Goal: Transaction & Acquisition: Purchase product/service

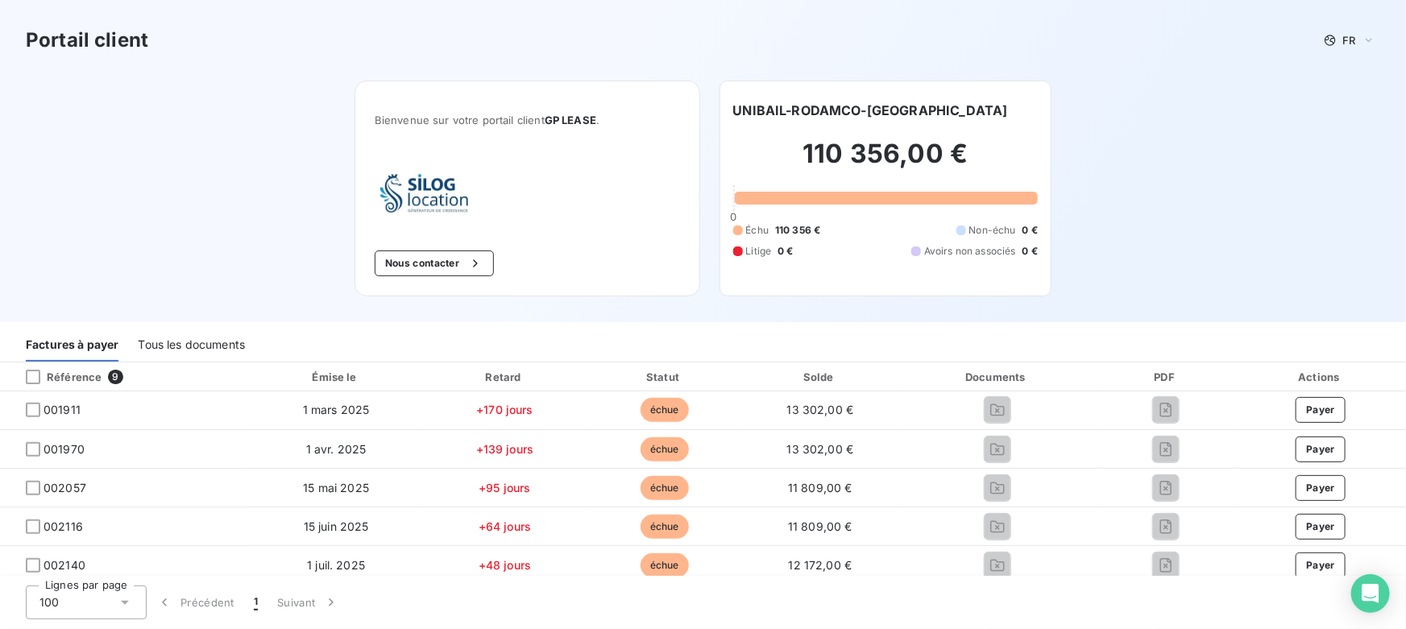
click at [238, 346] on div "Tous les documents" at bounding box center [191, 345] width 107 height 34
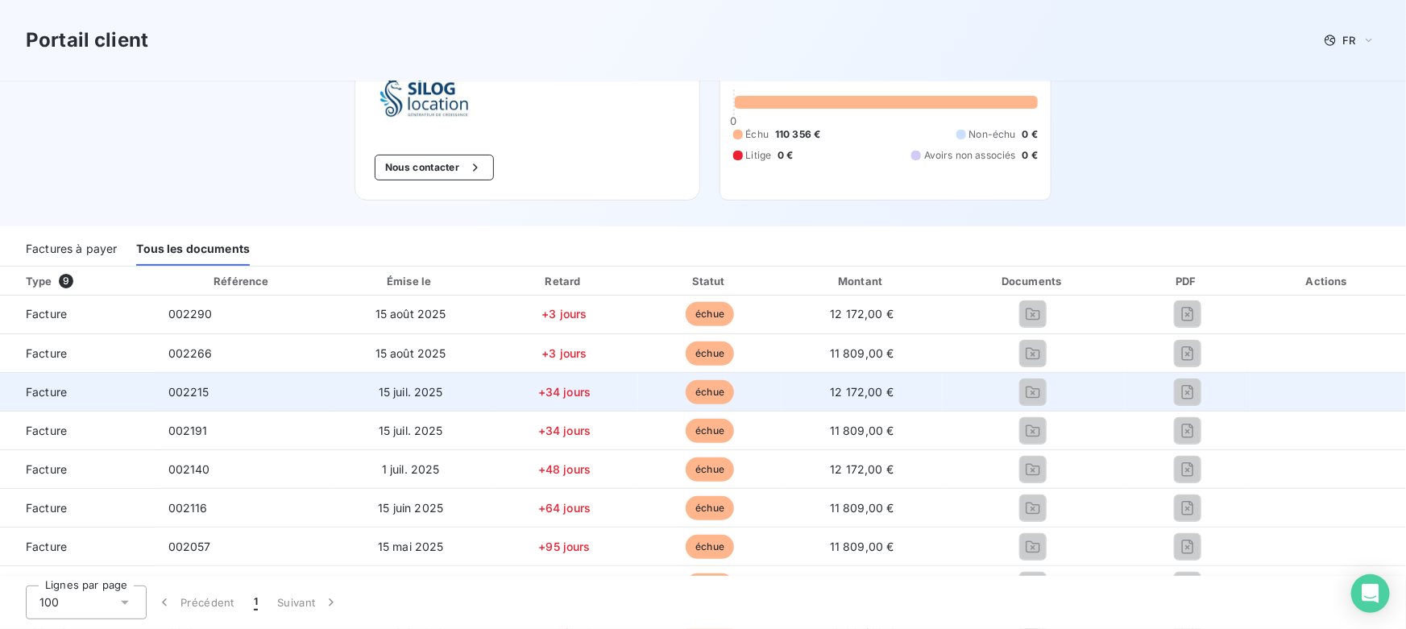
scroll to position [73, 0]
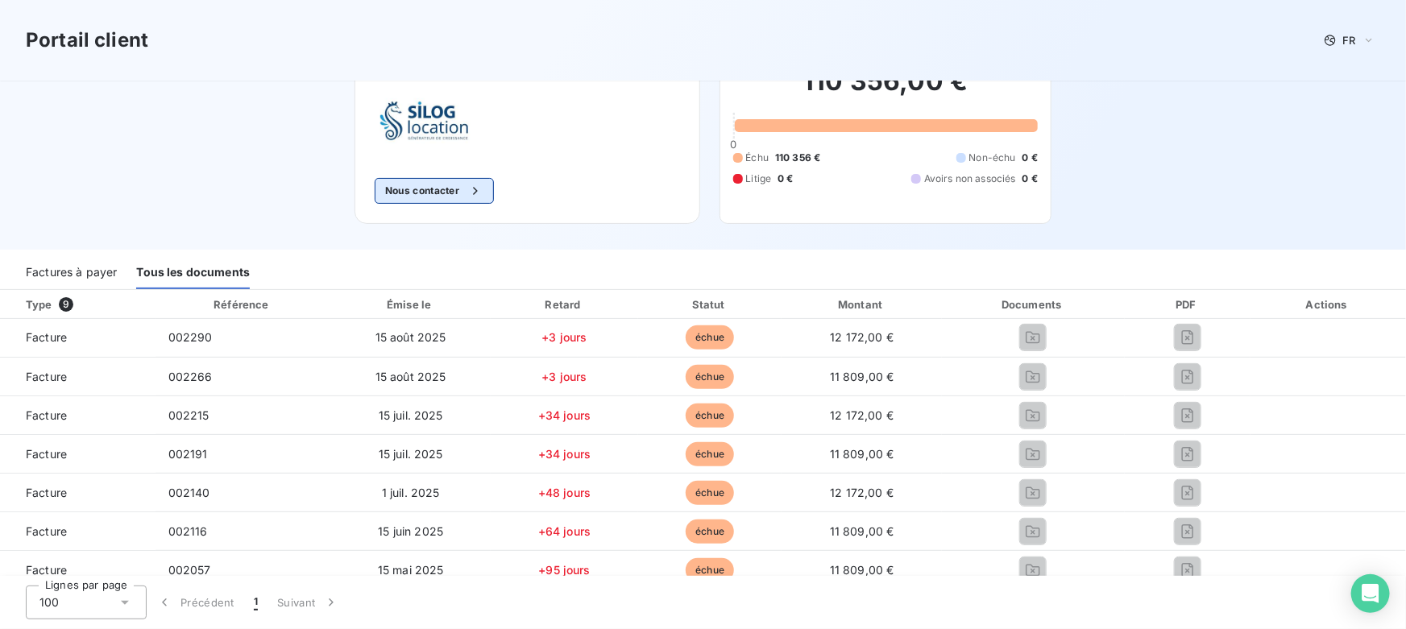
click at [432, 188] on button "Nous contacter" at bounding box center [434, 191] width 119 height 26
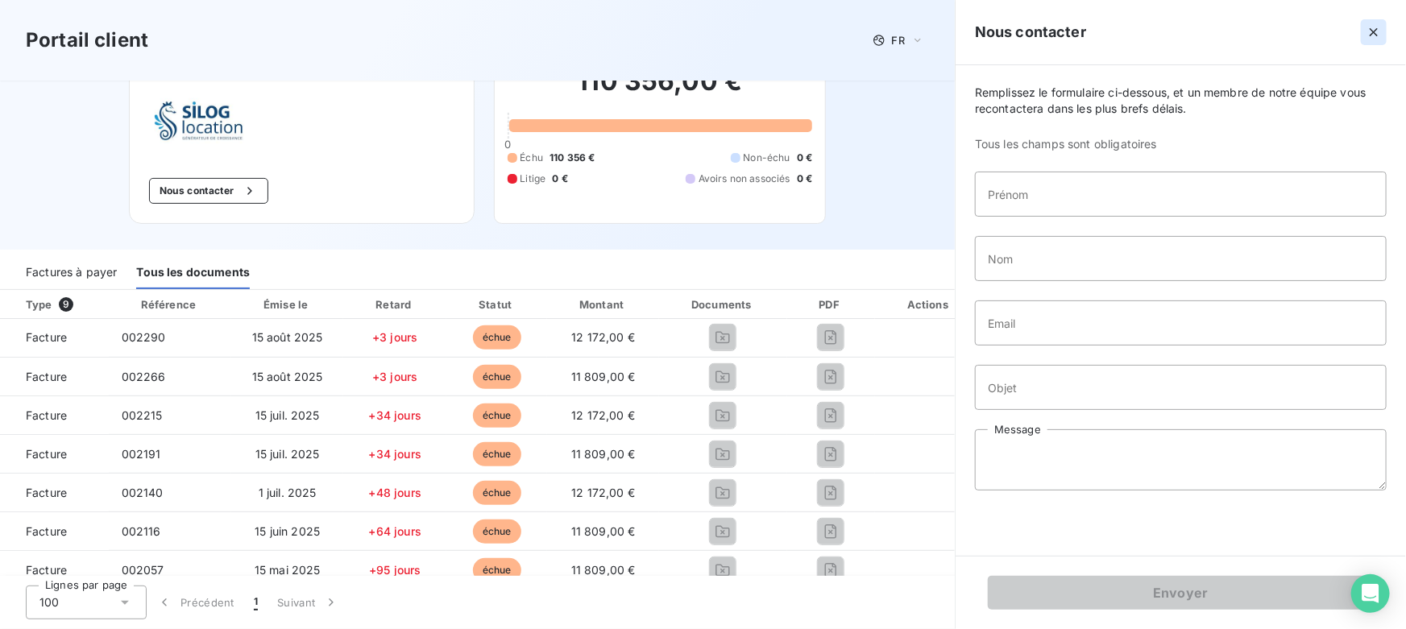
click at [1375, 35] on icon "button" at bounding box center [1374, 32] width 16 height 16
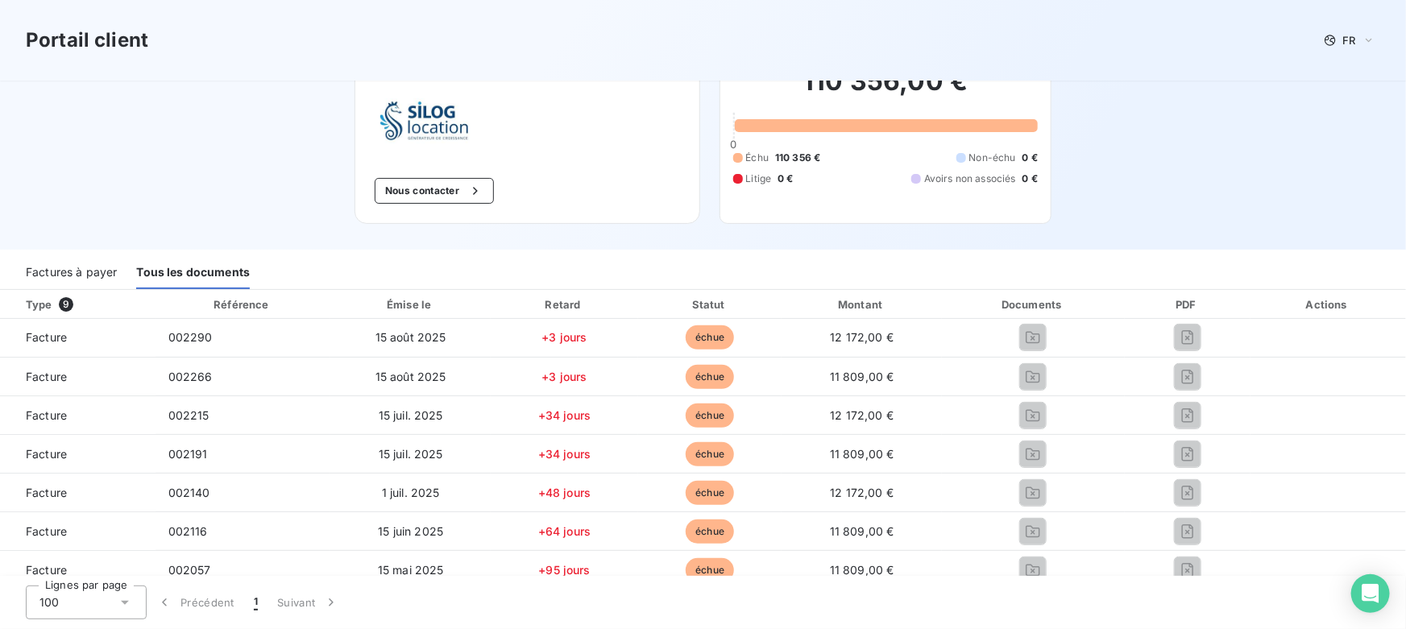
click at [90, 272] on div "Factures à payer" at bounding box center [71, 272] width 91 height 34
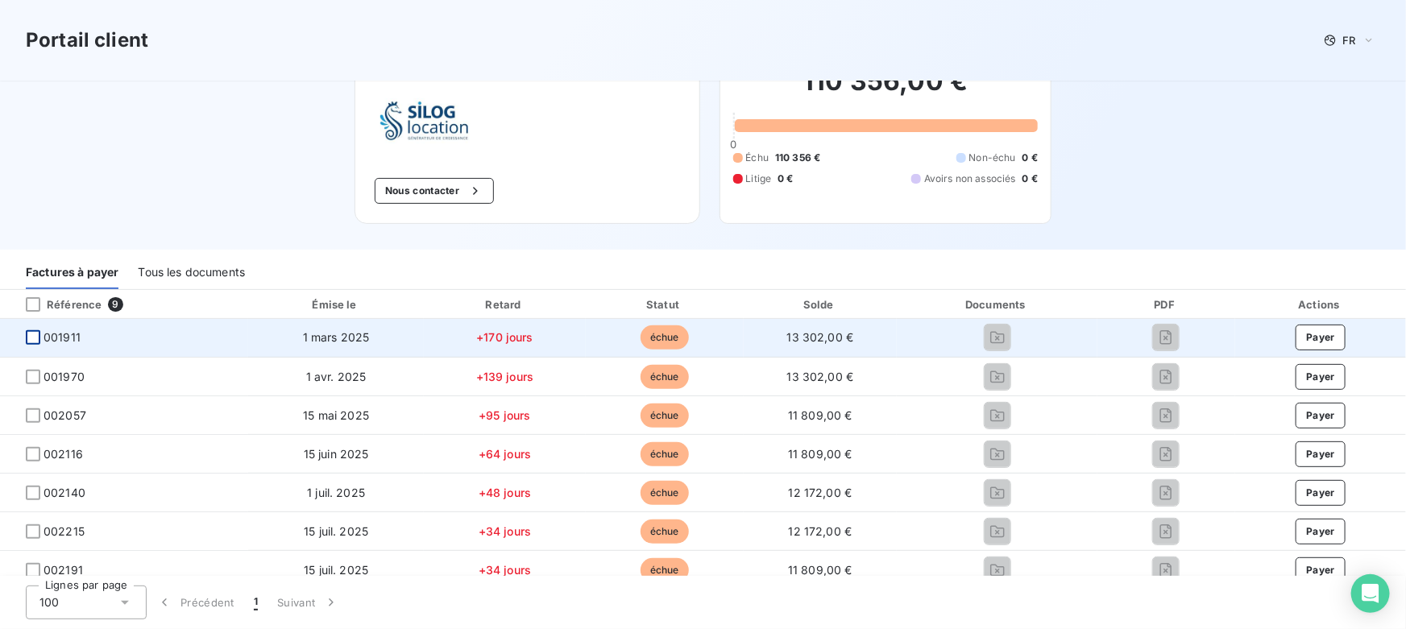
click at [30, 334] on div at bounding box center [33, 337] width 15 height 15
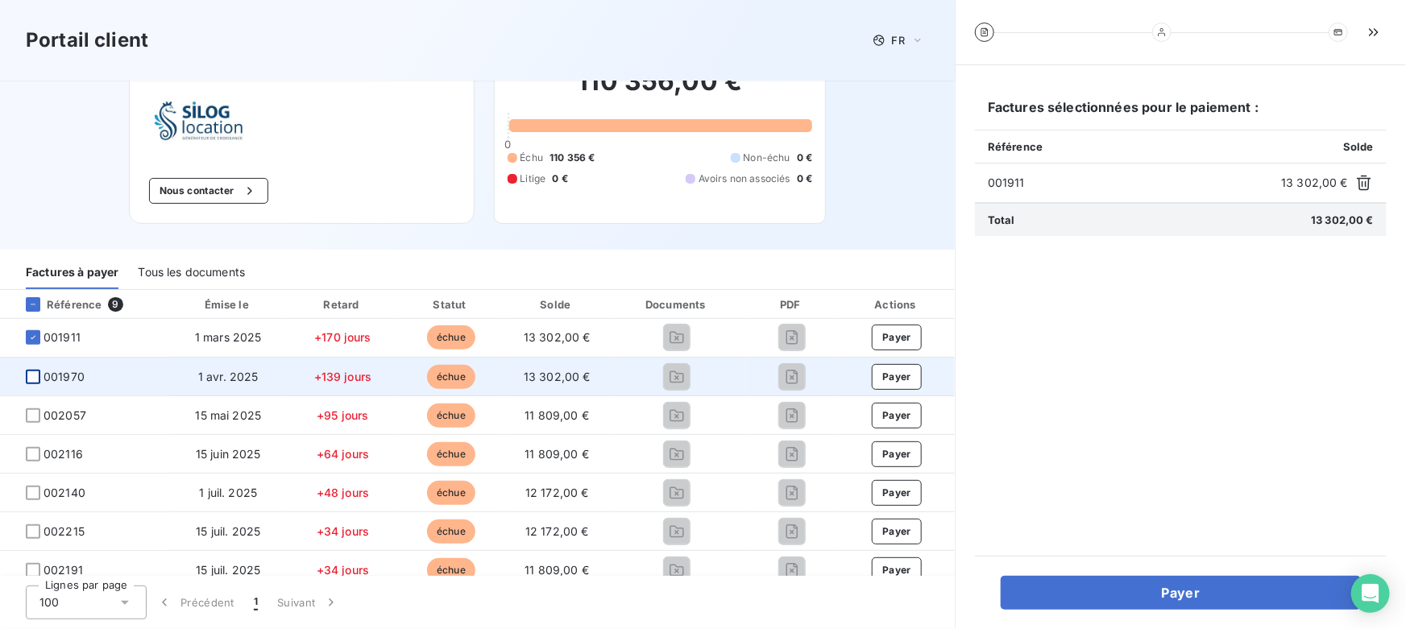
click at [31, 382] on div at bounding box center [33, 377] width 15 height 15
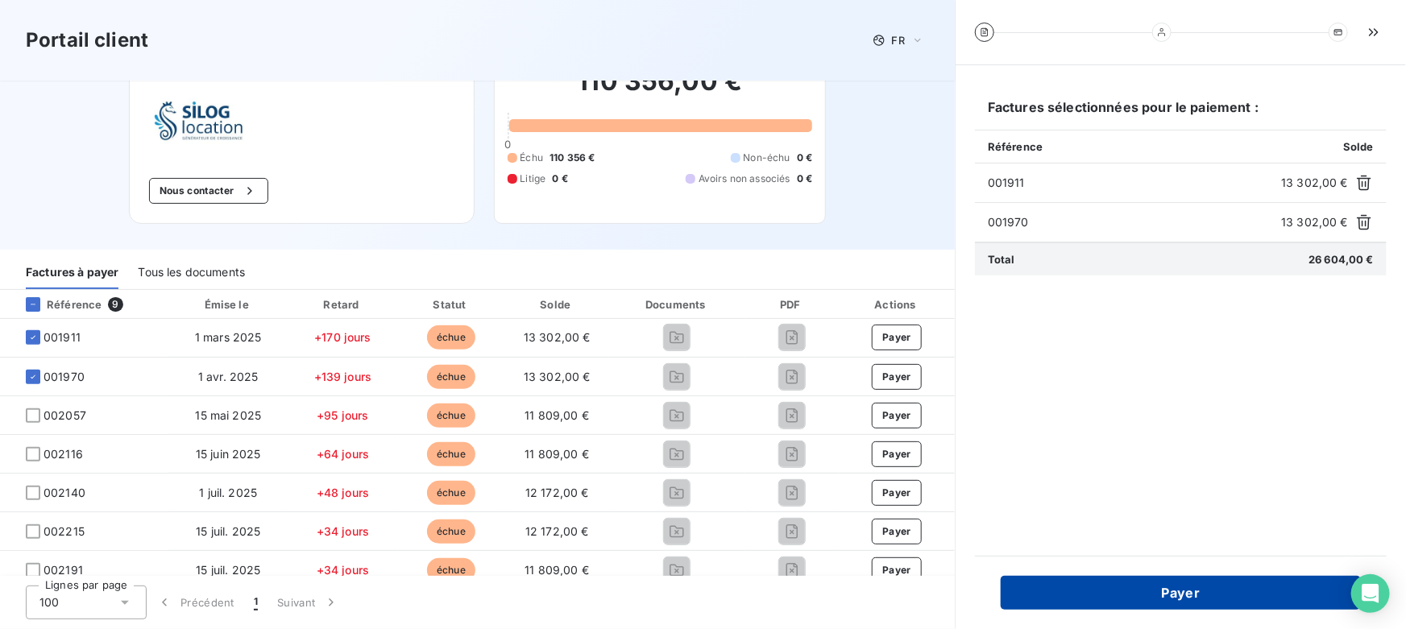
click at [1060, 601] on button "Payer" at bounding box center [1181, 593] width 360 height 34
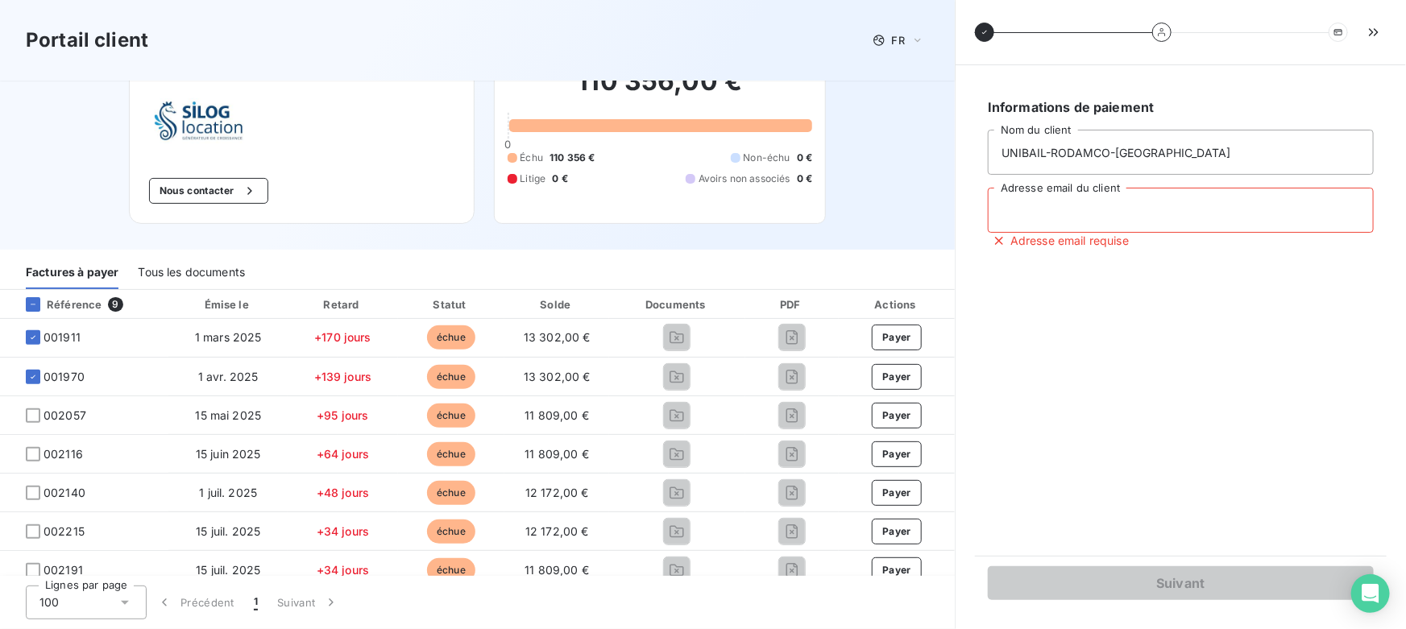
click at [1052, 216] on input "Adresse email du client" at bounding box center [1181, 210] width 386 height 45
click at [1050, 216] on input "Adresse email du client" at bounding box center [1181, 210] width 386 height 45
type input "[PERSON_NAME][EMAIL_ADDRESS][DOMAIN_NAME]"
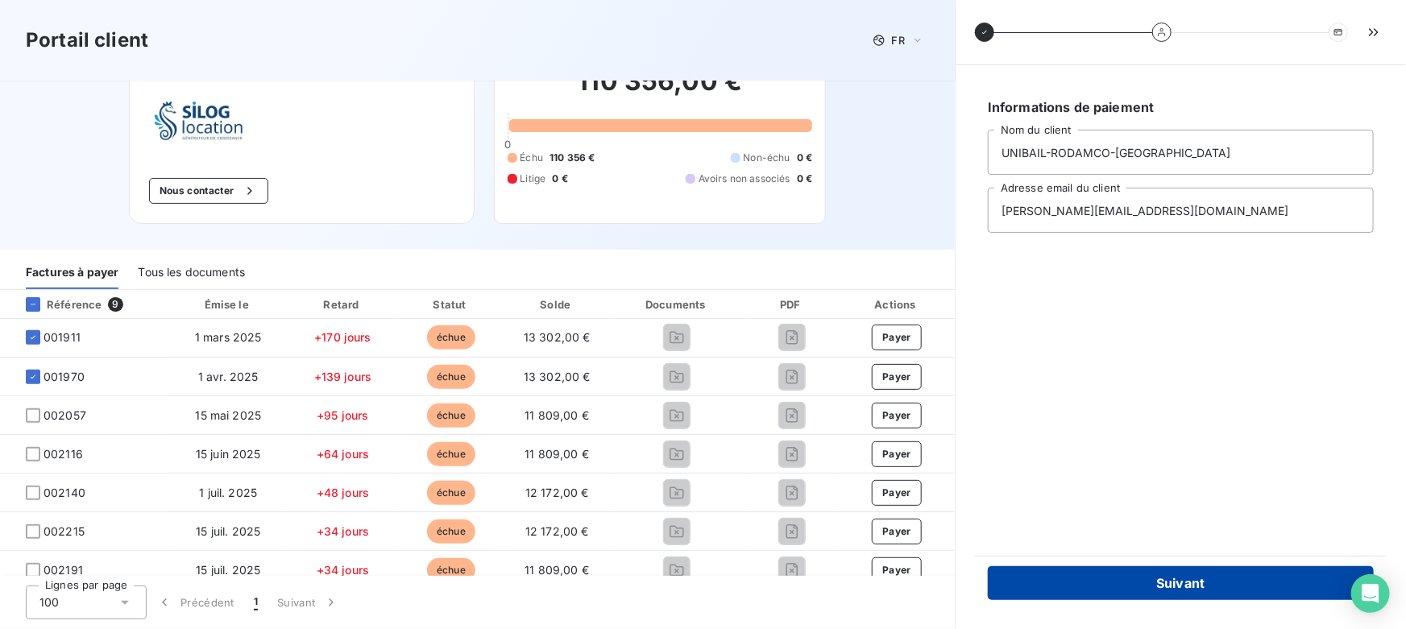
click at [1128, 575] on button "Suivant" at bounding box center [1181, 583] width 386 height 34
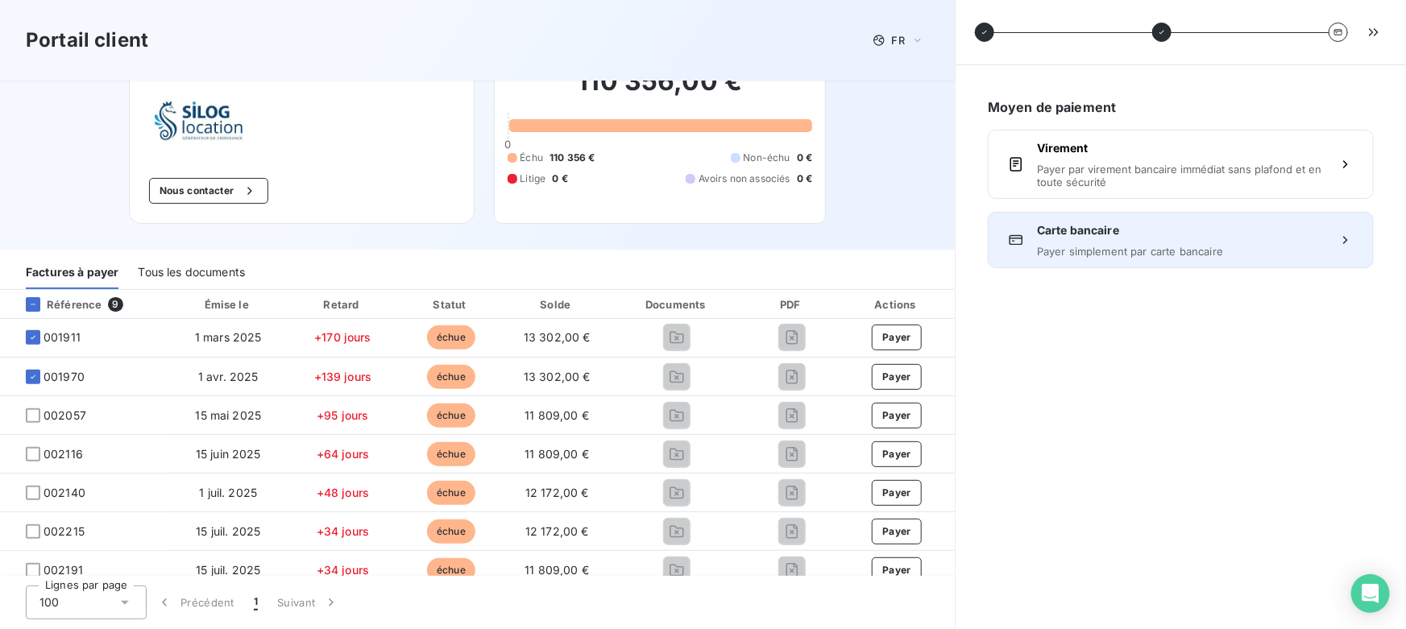
drag, startPoint x: 1072, startPoint y: 241, endPoint x: 1043, endPoint y: 235, distance: 29.6
click at [1043, 235] on span "Carte bancaire" at bounding box center [1181, 230] width 288 height 16
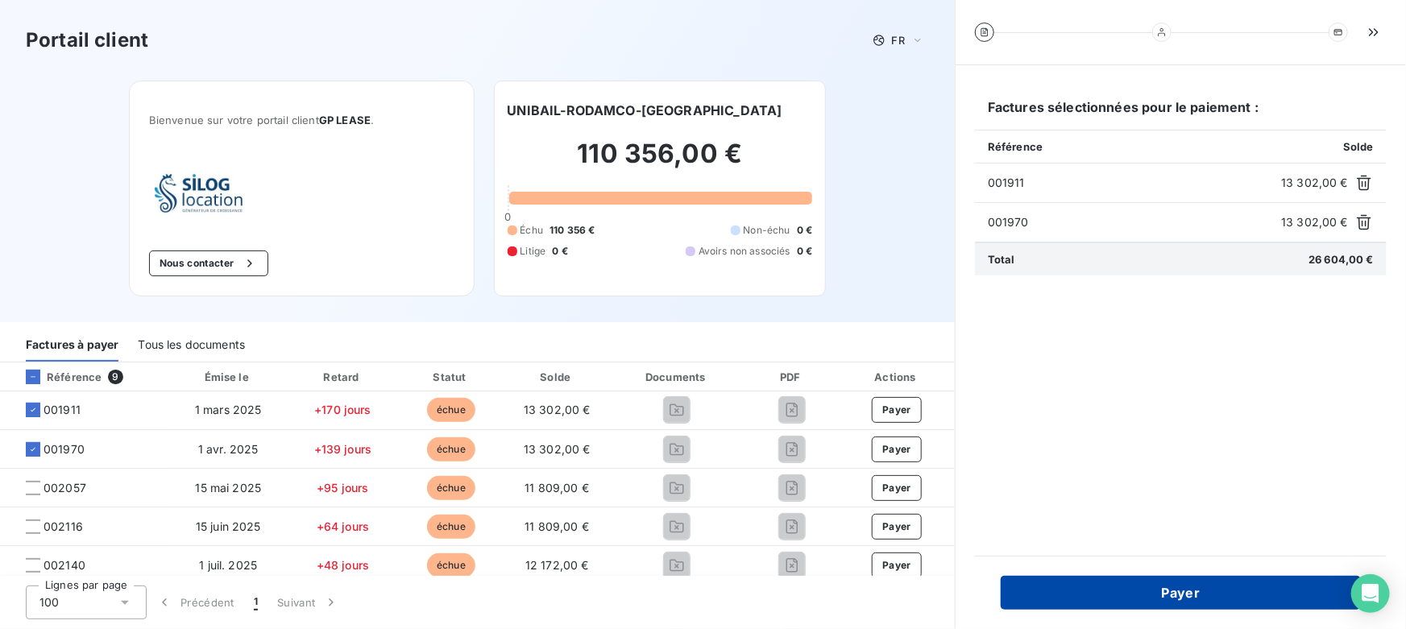
click at [1180, 588] on button "Payer" at bounding box center [1181, 593] width 360 height 34
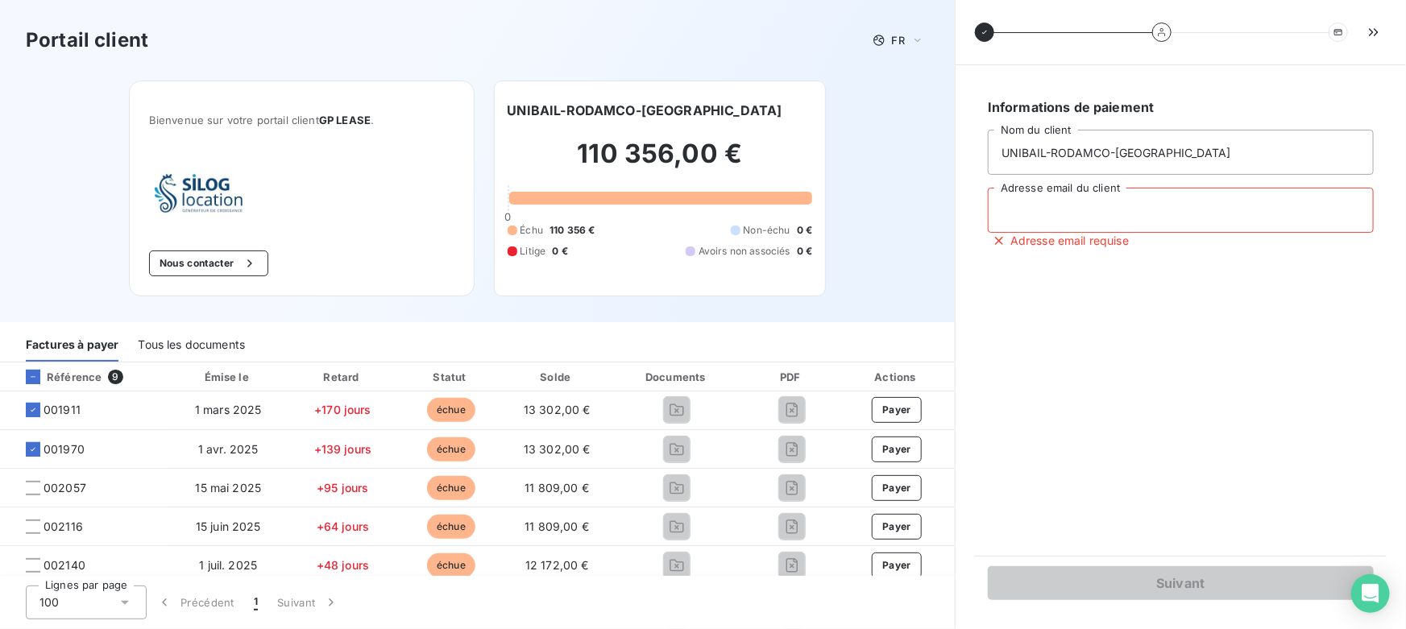
click at [1092, 226] on input "Adresse email du client" at bounding box center [1181, 210] width 386 height 45
click at [1092, 225] on input "Adresse email du client" at bounding box center [1181, 210] width 386 height 45
type input "[PERSON_NAME][EMAIL_ADDRESS][DOMAIN_NAME]"
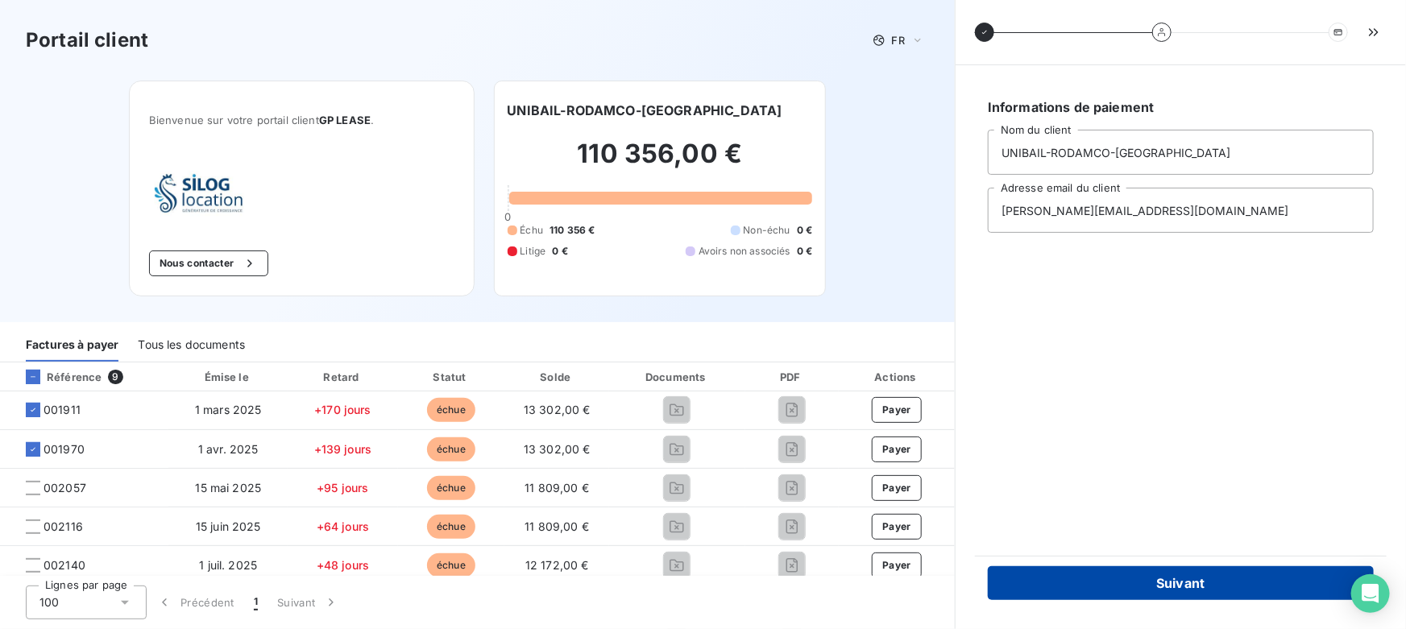
click at [1091, 573] on button "Suivant" at bounding box center [1181, 583] width 386 height 34
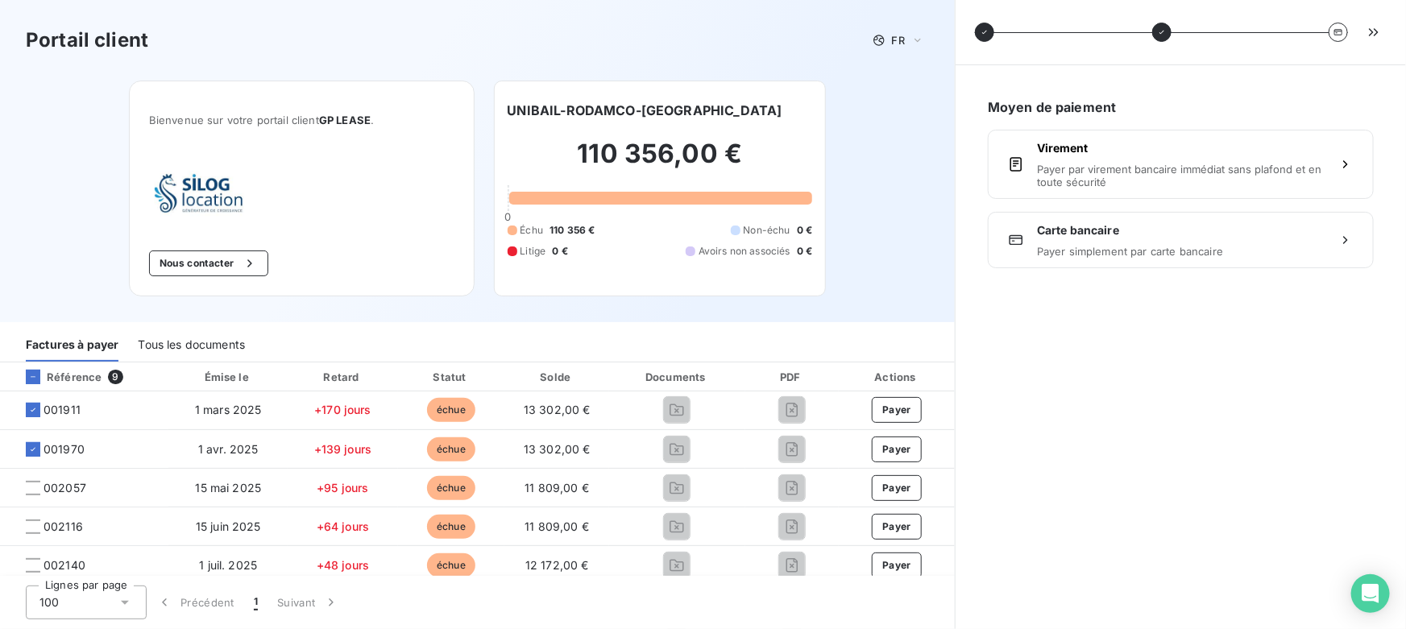
click at [1055, 172] on span "Payer par virement bancaire immédiat sans plafond et en toute sécurité" at bounding box center [1181, 176] width 288 height 26
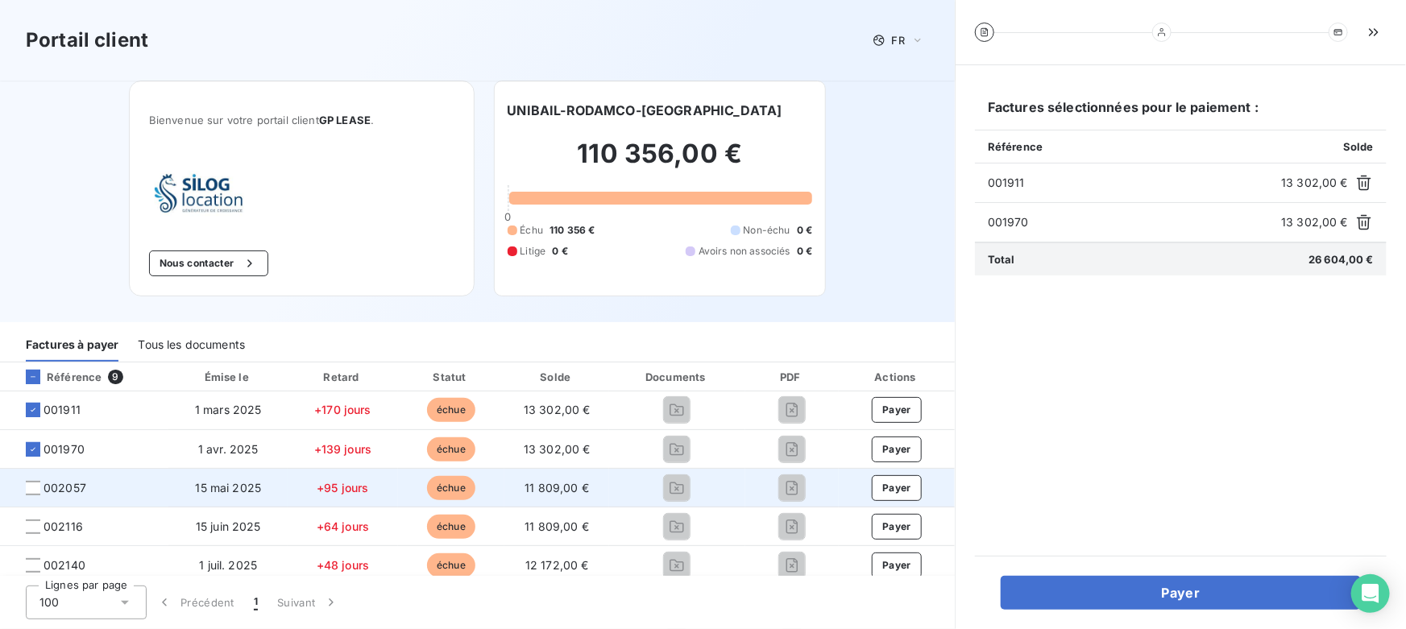
scroll to position [73, 0]
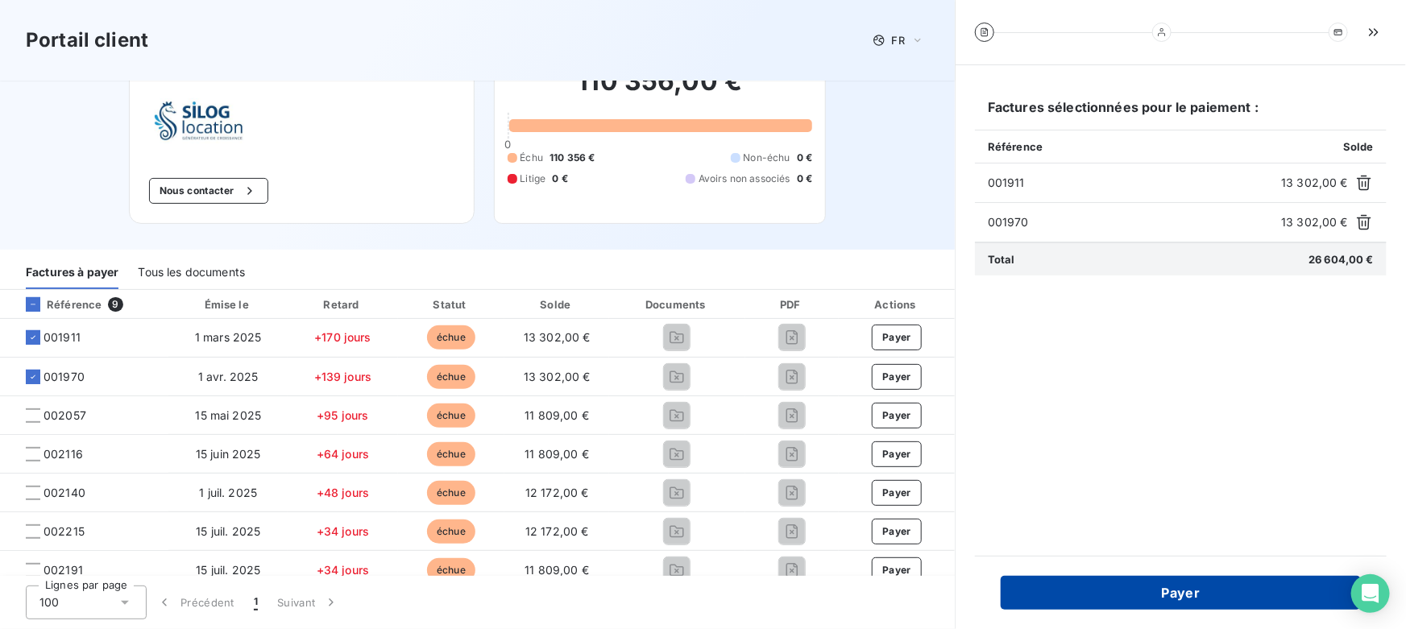
click at [1197, 592] on button "Payer" at bounding box center [1181, 593] width 360 height 34
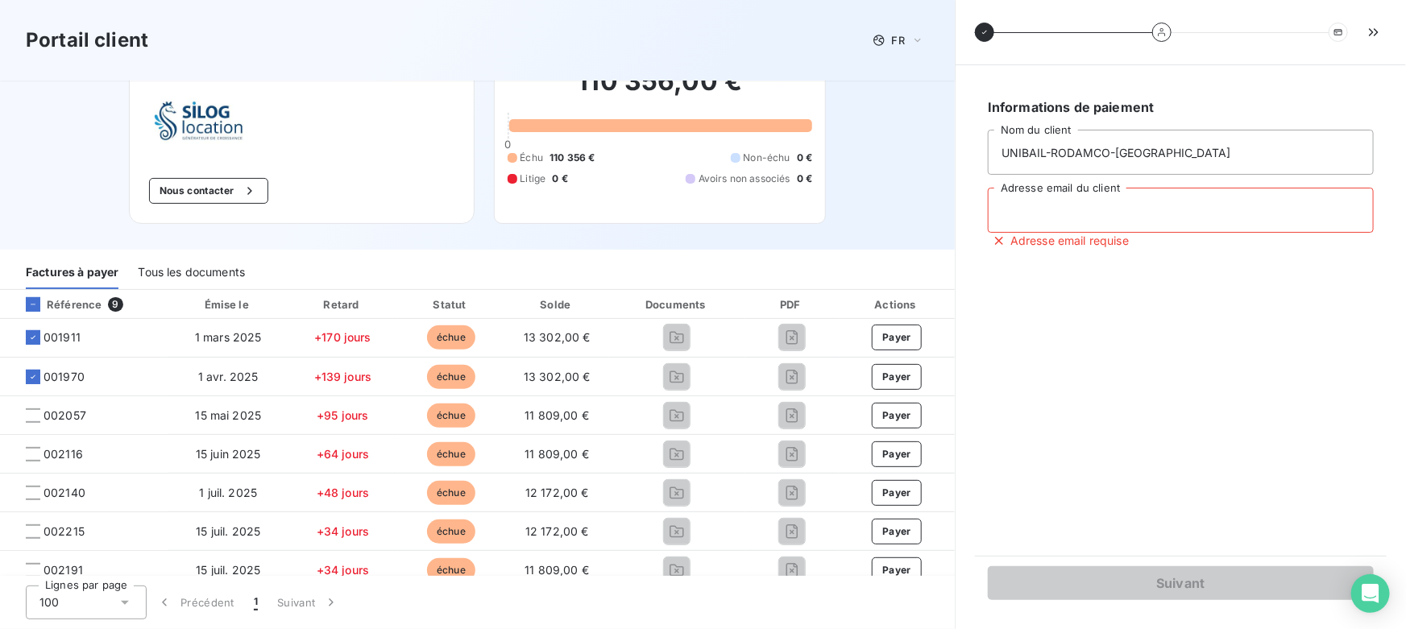
click at [1070, 227] on input "Adresse email du client" at bounding box center [1181, 210] width 386 height 45
click at [1375, 32] on icon "button" at bounding box center [1374, 32] width 16 height 16
